Goal: Navigation & Orientation: Find specific page/section

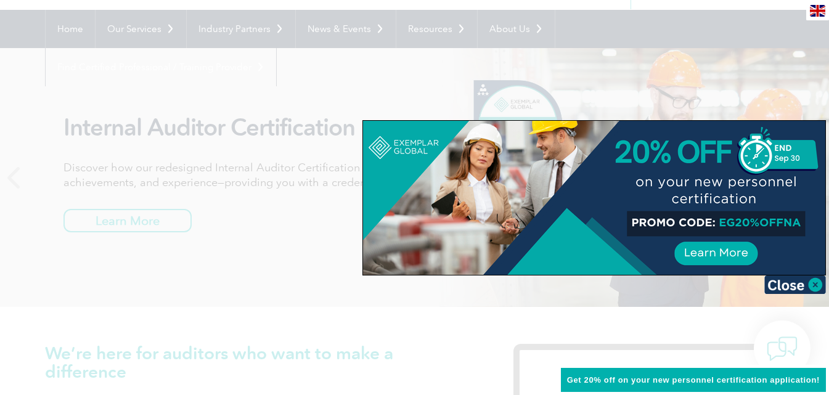
scroll to position [95, 0]
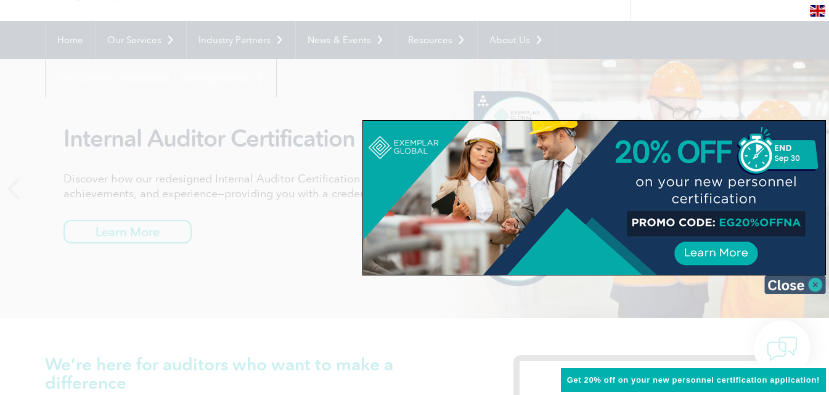
click at [809, 280] on img at bounding box center [795, 284] width 62 height 18
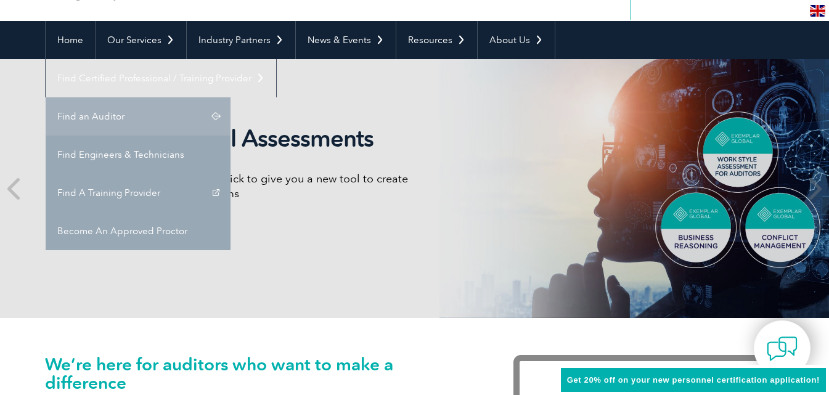
click at [230, 97] on link "Find an Auditor" at bounding box center [138, 116] width 185 height 38
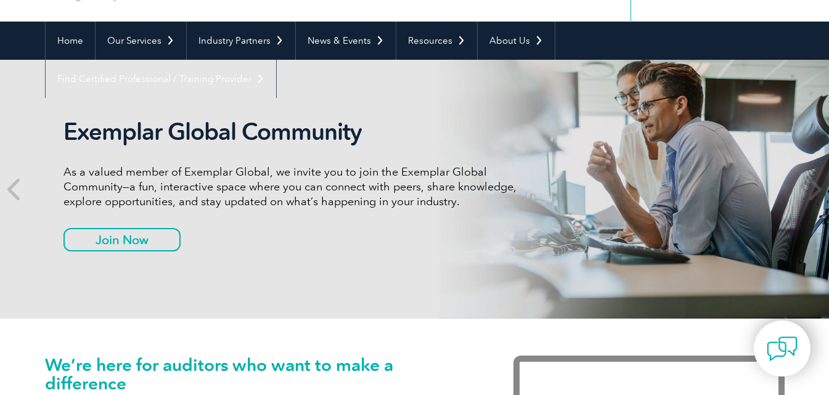
scroll to position [94, 0]
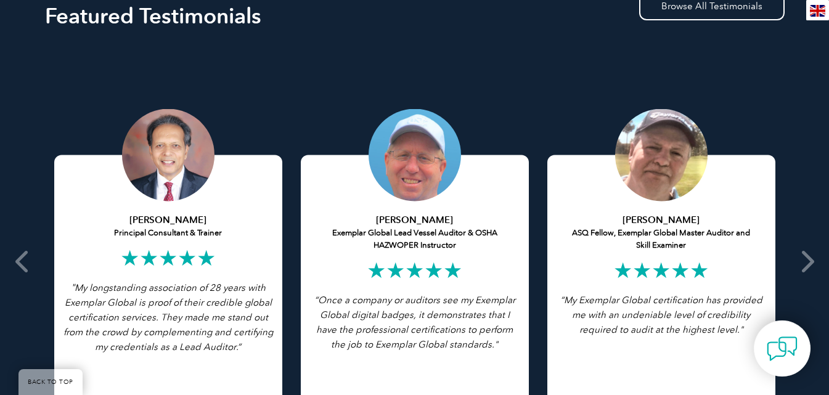
scroll to position [2342, 0]
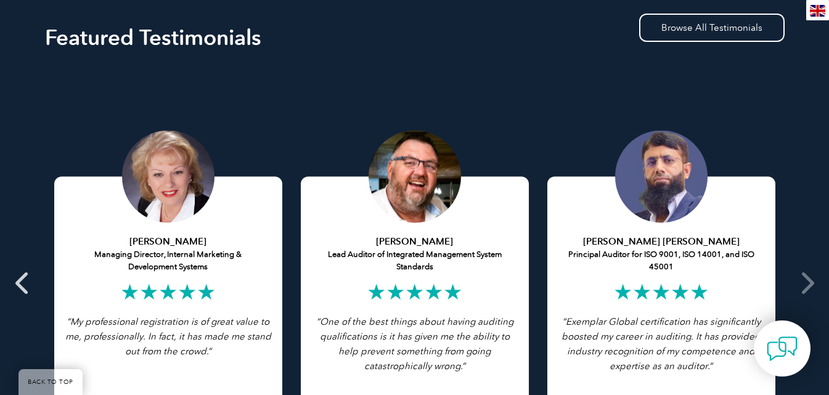
click at [23, 283] on icon at bounding box center [22, 283] width 15 height 0
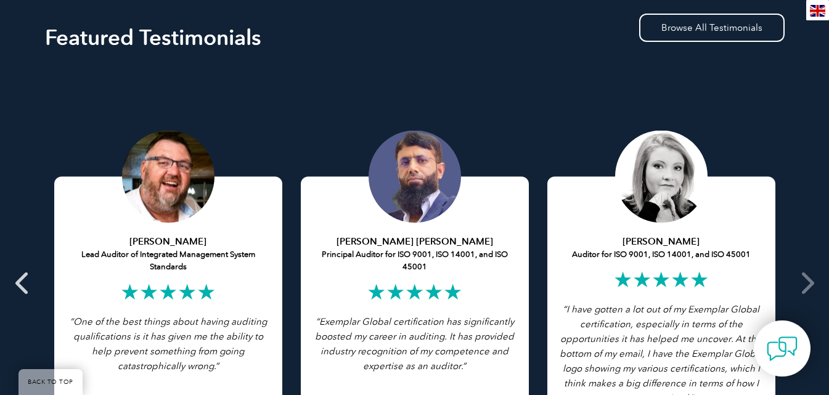
click at [23, 283] on icon at bounding box center [22, 283] width 15 height 0
click at [19, 283] on icon at bounding box center [22, 283] width 15 height 0
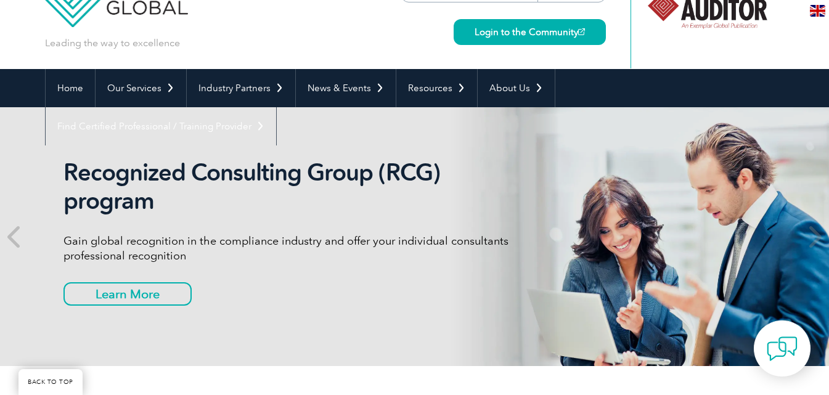
scroll to position [23, 0]
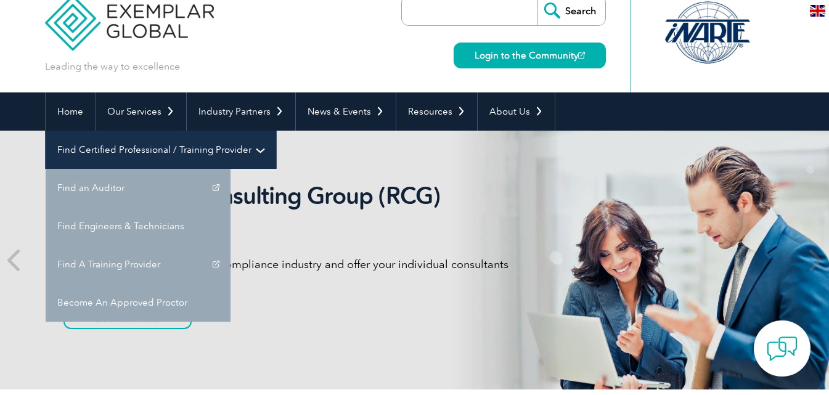
click at [276, 131] on link "Find Certified Professional / Training Provider" at bounding box center [161, 150] width 230 height 38
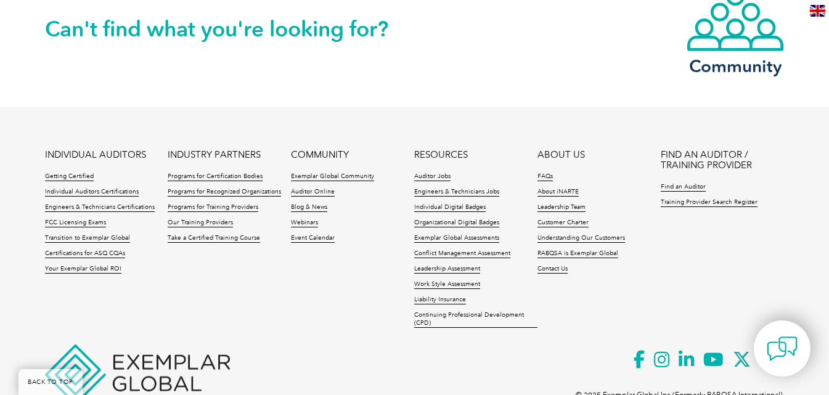
scroll to position [2958, 0]
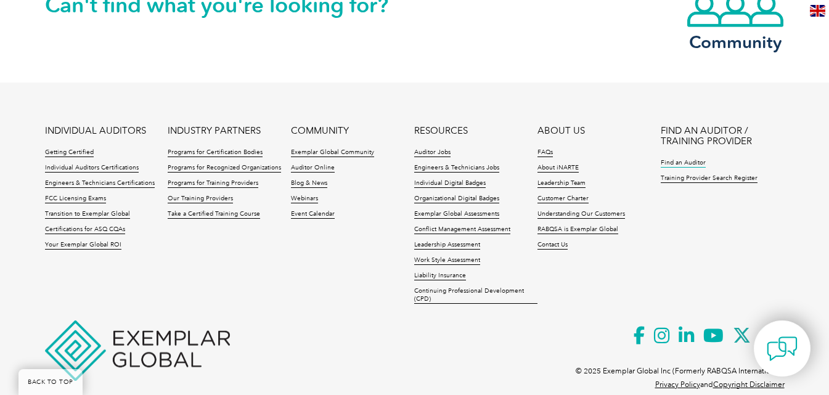
click at [691, 160] on link "Find an Auditor" at bounding box center [683, 163] width 45 height 9
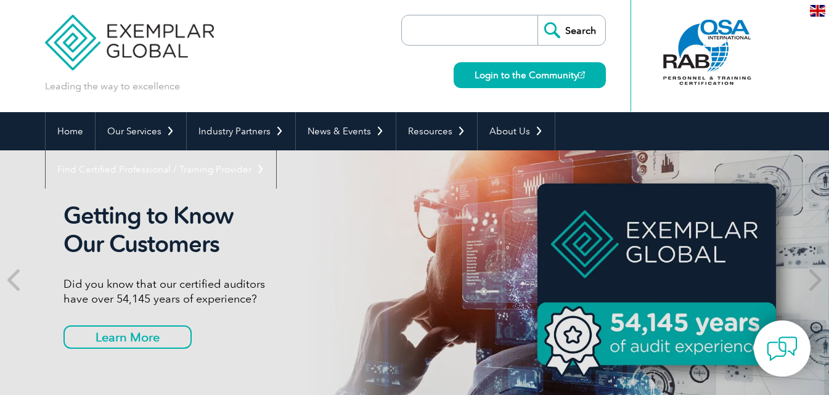
scroll to position [0, 0]
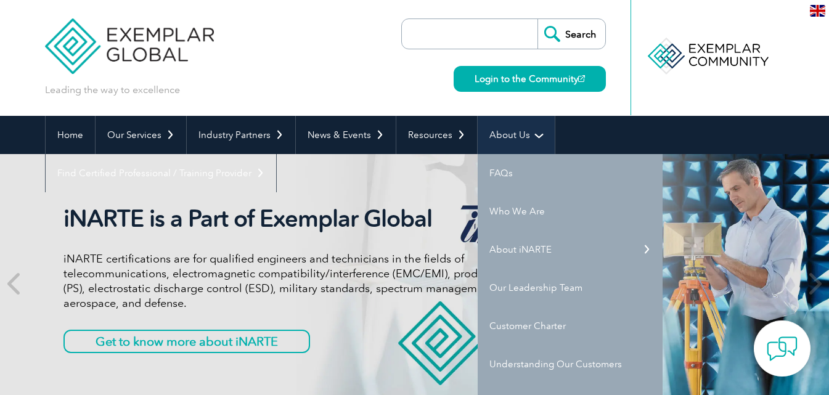
click at [527, 136] on link "About Us" at bounding box center [516, 135] width 77 height 38
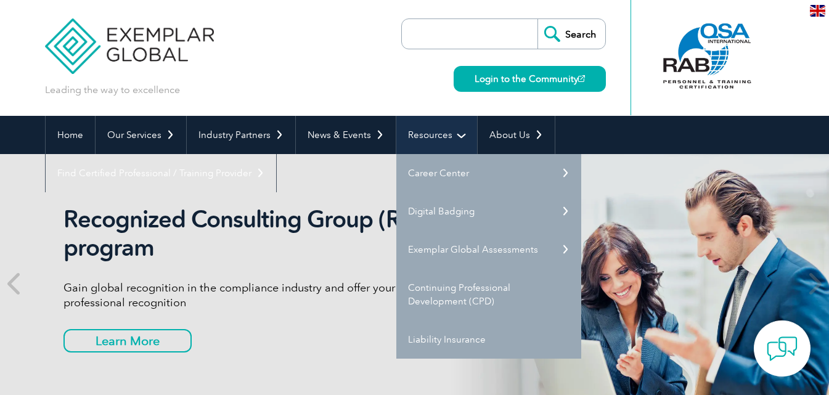
click at [447, 138] on link "Resources" at bounding box center [436, 135] width 81 height 38
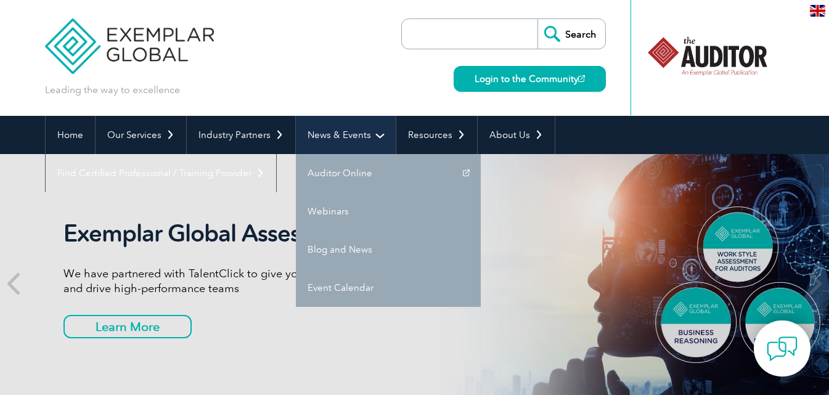
click at [332, 126] on link "News & Events" at bounding box center [346, 135] width 100 height 38
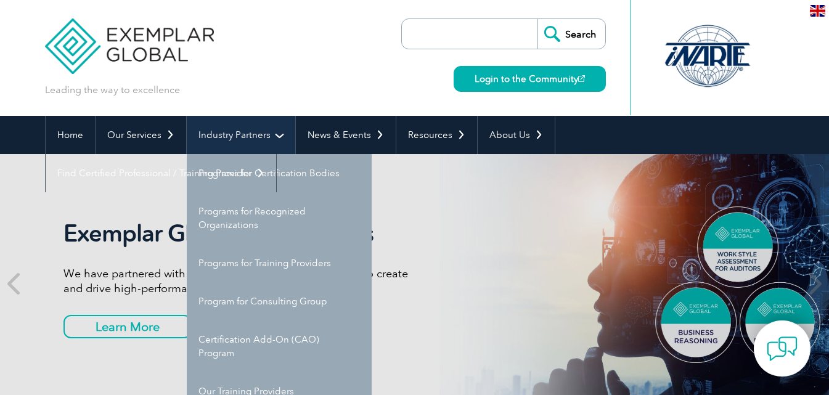
click at [271, 132] on link "Industry Partners" at bounding box center [241, 135] width 108 height 38
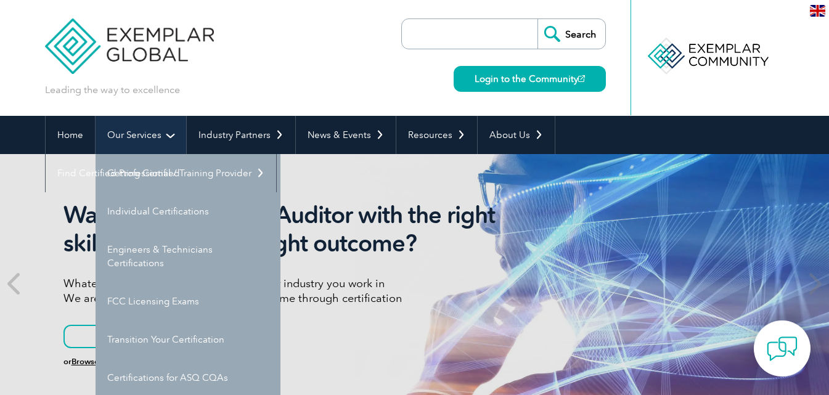
click at [171, 136] on link "Our Services" at bounding box center [141, 135] width 91 height 38
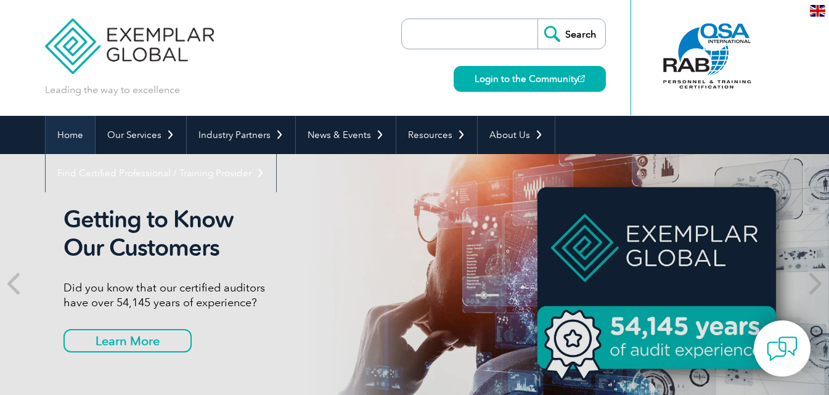
click at [86, 133] on link "Home" at bounding box center [70, 135] width 49 height 38
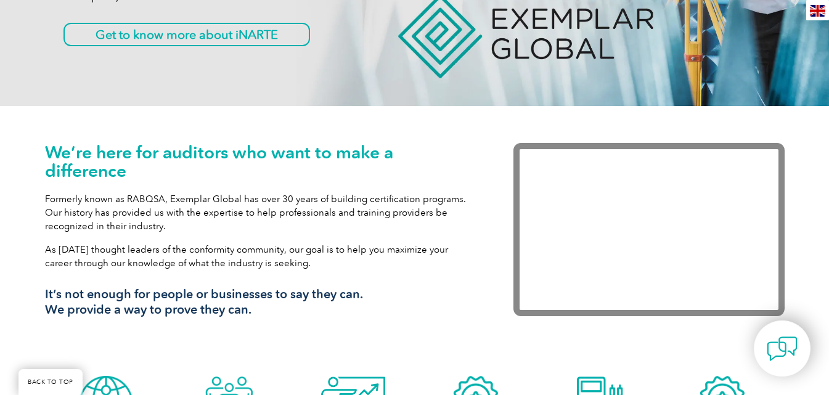
scroll to position [324, 0]
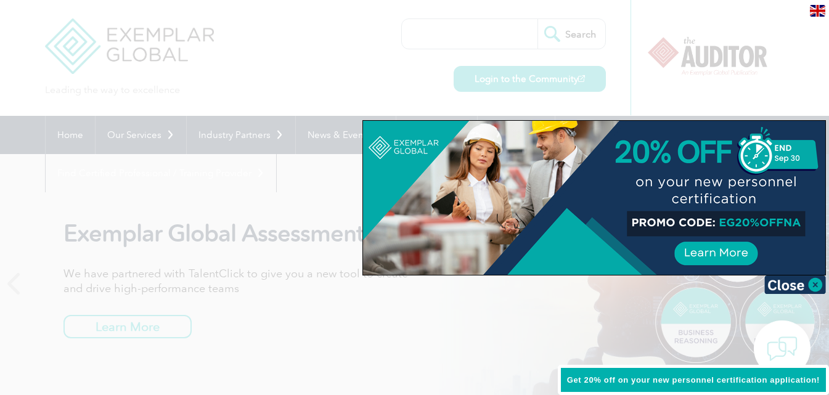
scroll to position [23, 0]
